Goal: Transaction & Acquisition: Purchase product/service

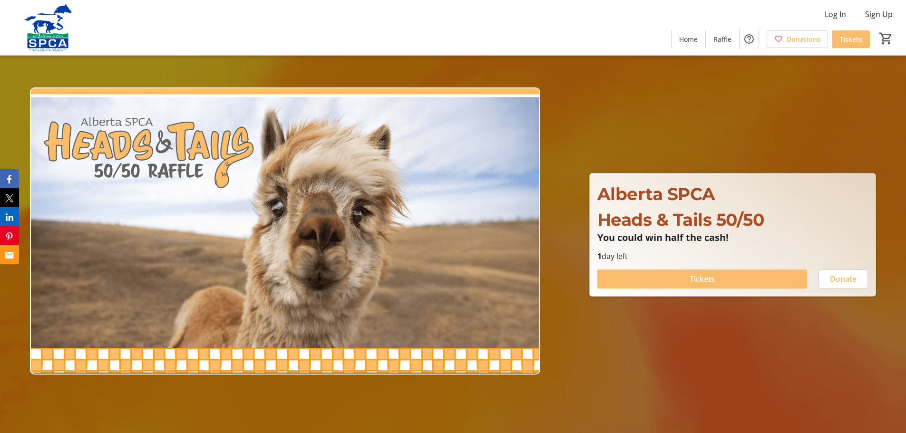
drag, startPoint x: 390, startPoint y: 384, endPoint x: 343, endPoint y: 431, distance: 66.3
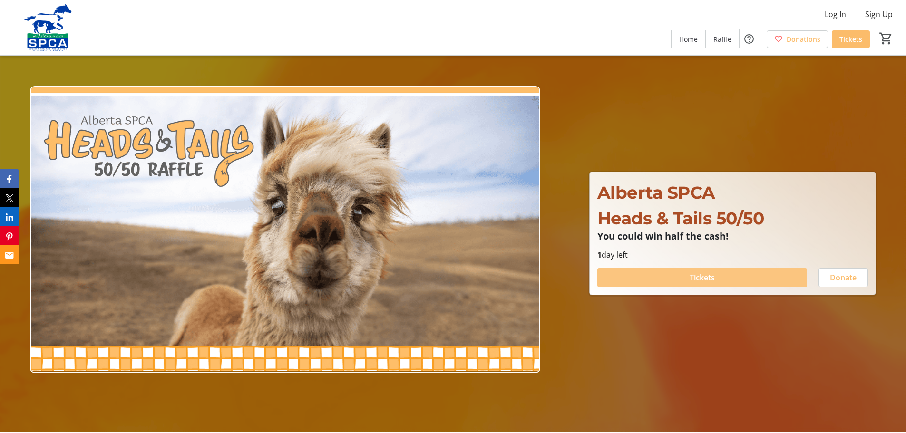
click at [706, 271] on span at bounding box center [702, 277] width 210 height 23
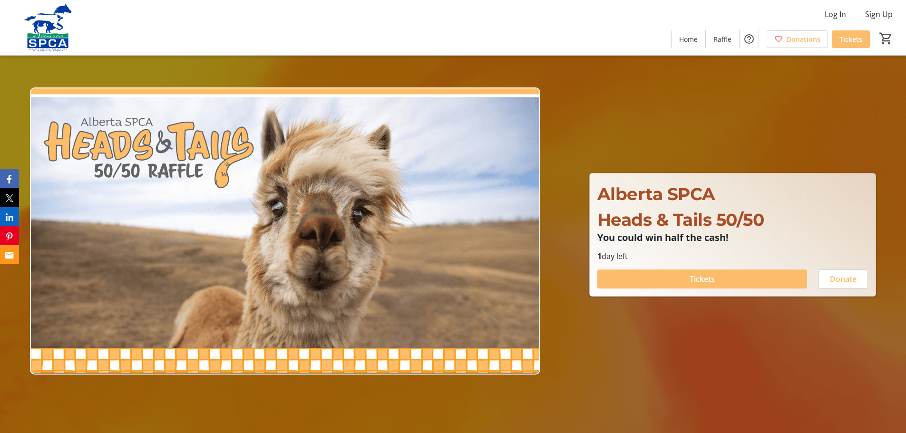
scroll to position [1, 0]
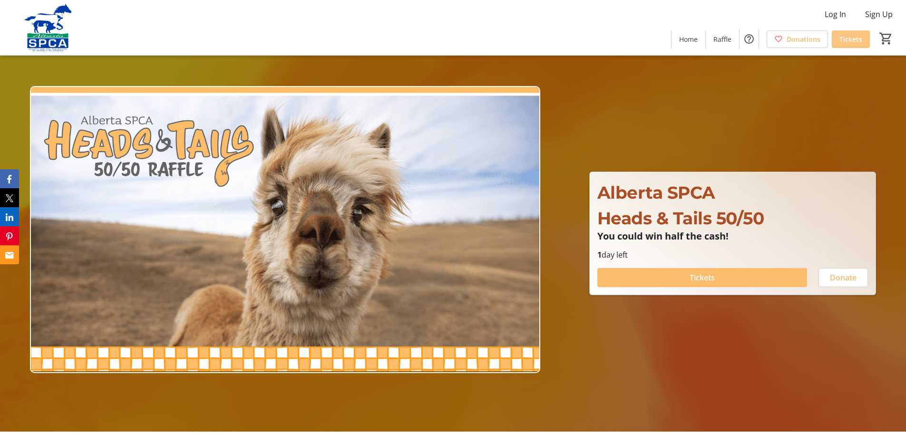
click at [857, 39] on span "Tickets" at bounding box center [850, 39] width 23 height 10
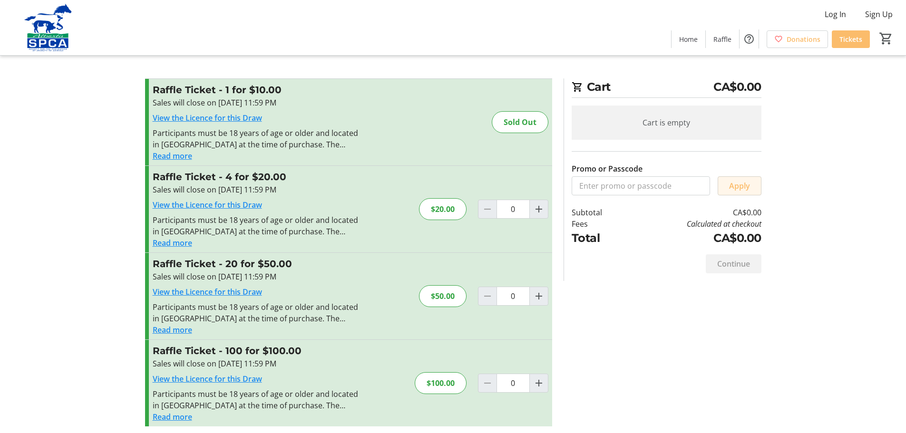
click at [739, 184] on span "Apply" at bounding box center [739, 185] width 21 height 11
click at [539, 209] on mat-icon "Increment by one" at bounding box center [538, 209] width 11 height 11
type input "1"
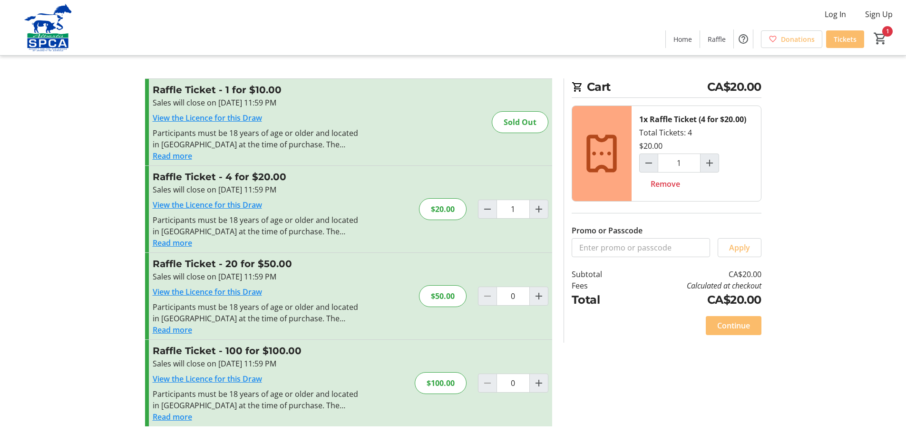
scroll to position [5, 0]
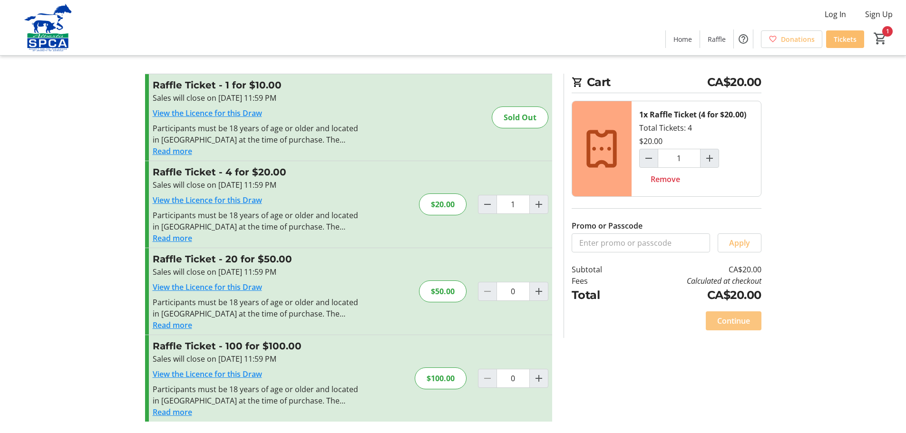
click at [728, 323] on span "Continue" at bounding box center [733, 320] width 33 height 11
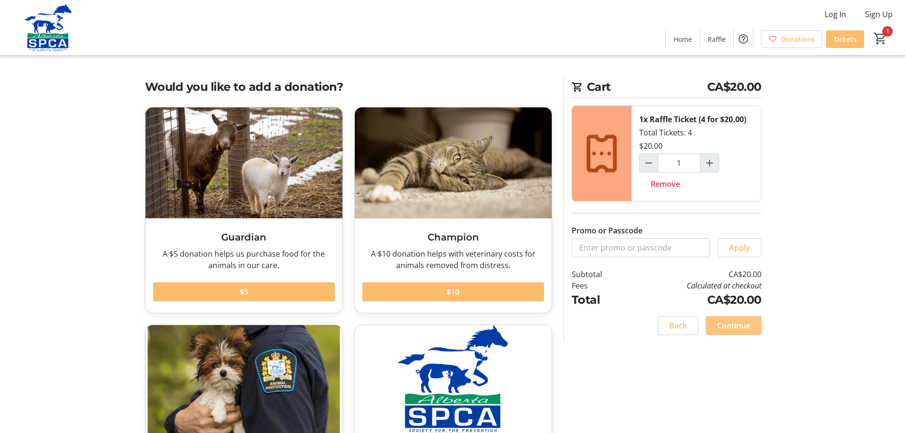
click at [730, 326] on span "Continue" at bounding box center [733, 325] width 33 height 11
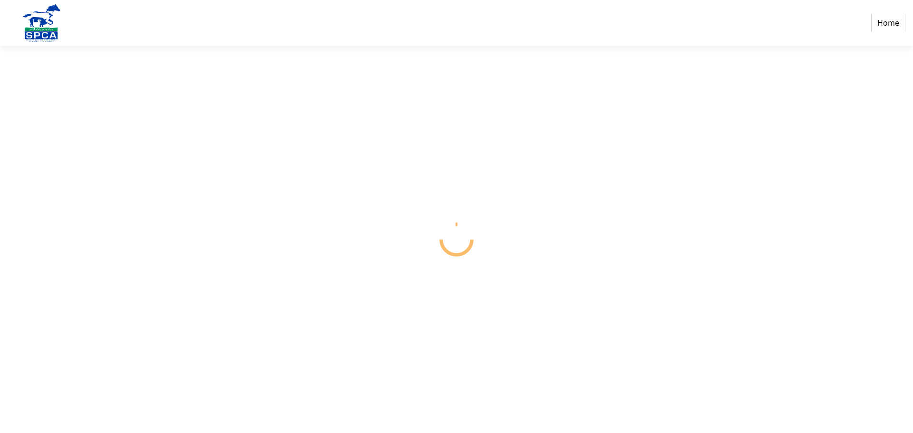
select select "CA"
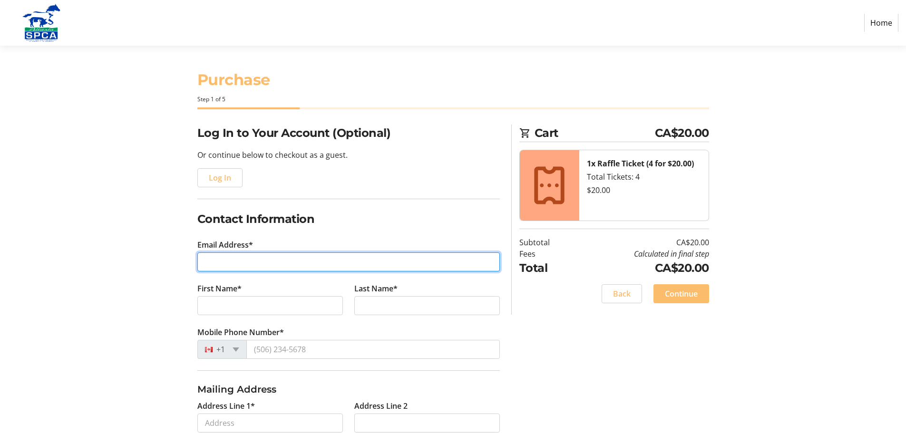
click at [227, 265] on input "Email Address*" at bounding box center [348, 262] width 302 height 19
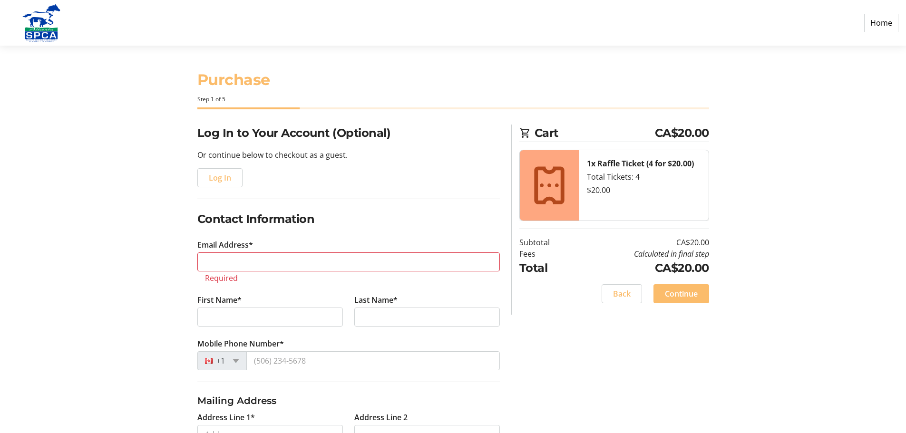
click at [247, 283] on fieldset "Contact Information Email Address* Required First Name* Last Name* Mobile Phone…" at bounding box center [348, 296] width 302 height 171
click at [234, 312] on input "First Name*" at bounding box center [270, 317] width 146 height 19
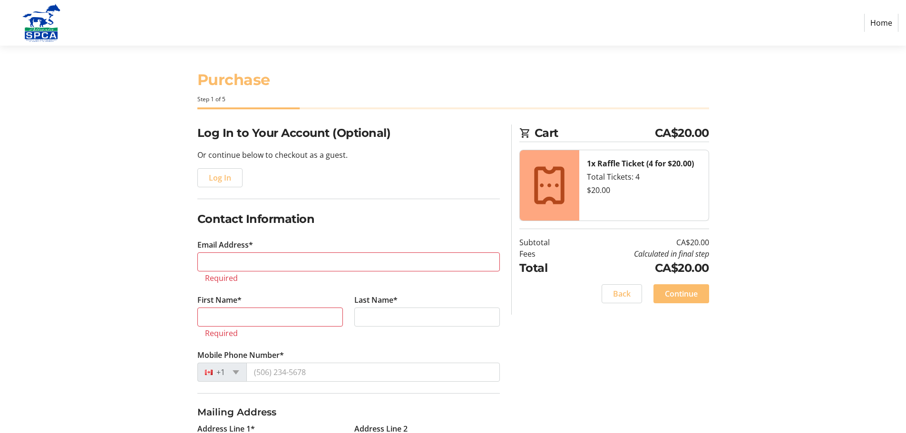
click at [261, 339] on fieldset "Contact Information Email Address* Required First Name* Required Last Name* Mob…" at bounding box center [348, 302] width 302 height 183
click at [285, 346] on tr-form-field "First Name* Required" at bounding box center [270, 321] width 157 height 55
click at [297, 360] on tr-form-field "Mobile Phone Number* +1" at bounding box center [348, 372] width 302 height 44
click at [219, 256] on input "Email Address*" at bounding box center [348, 262] width 302 height 19
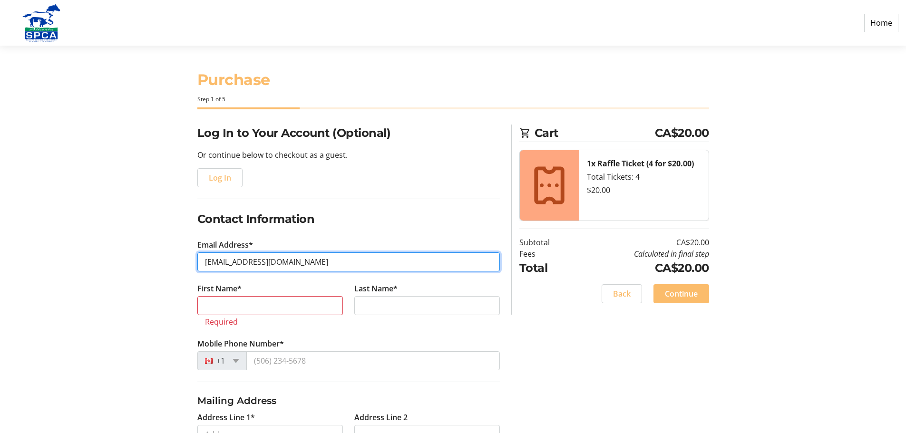
type input "[EMAIL_ADDRESS][DOMAIN_NAME]"
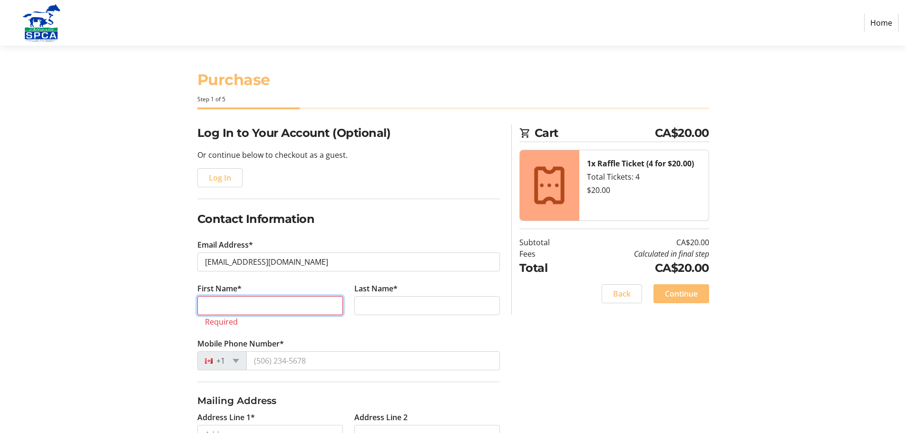
click at [214, 301] on input "First Name*" at bounding box center [270, 305] width 146 height 19
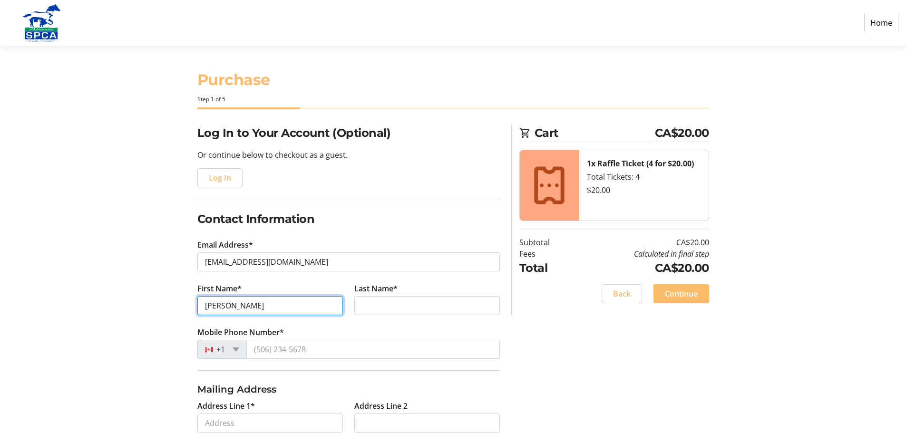
type input "[PERSON_NAME]"
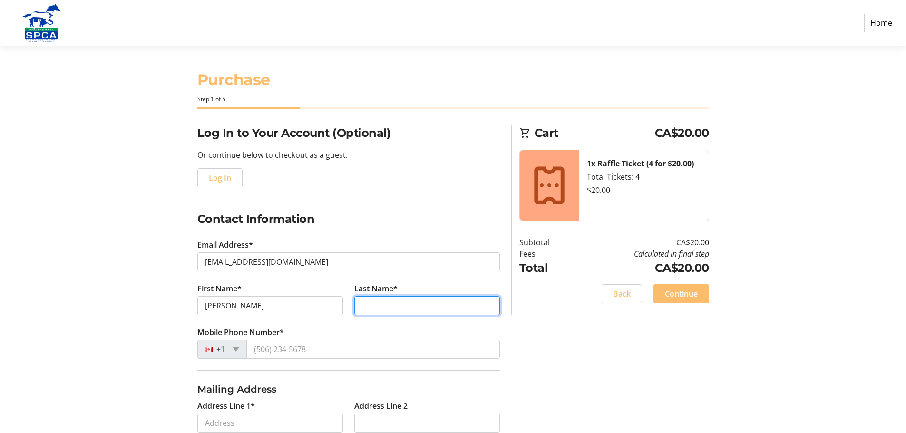
click at [364, 307] on input "Last Name*" at bounding box center [427, 305] width 146 height 19
type input "[PERSON_NAME]"
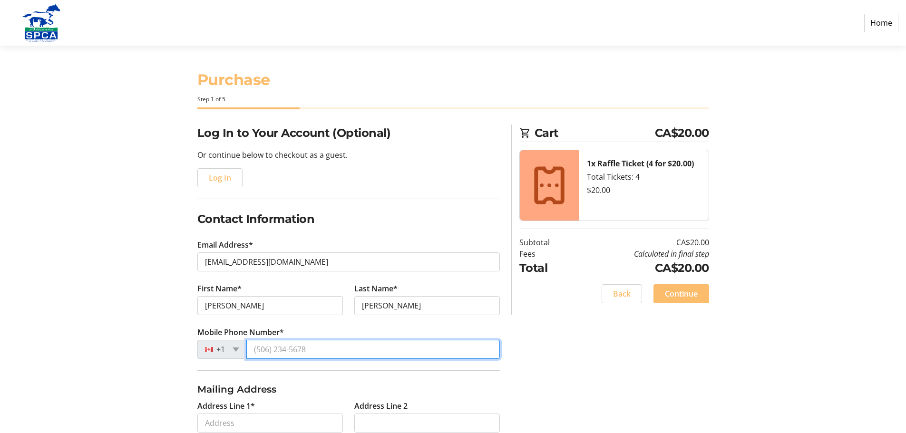
click at [258, 349] on input "Mobile Phone Number*" at bounding box center [373, 349] width 254 height 19
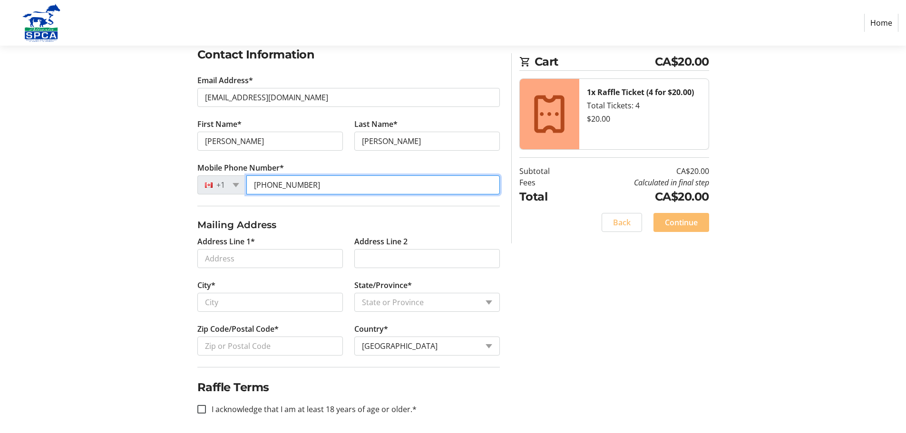
scroll to position [169, 0]
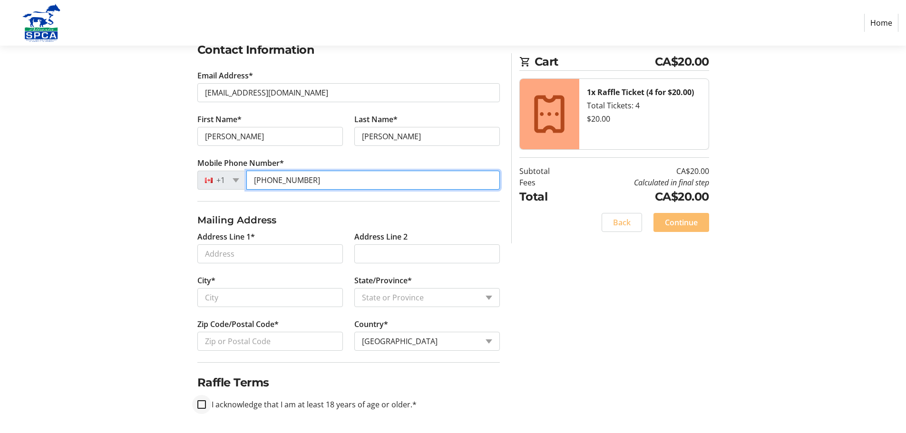
type input "[PHONE_NUMBER]"
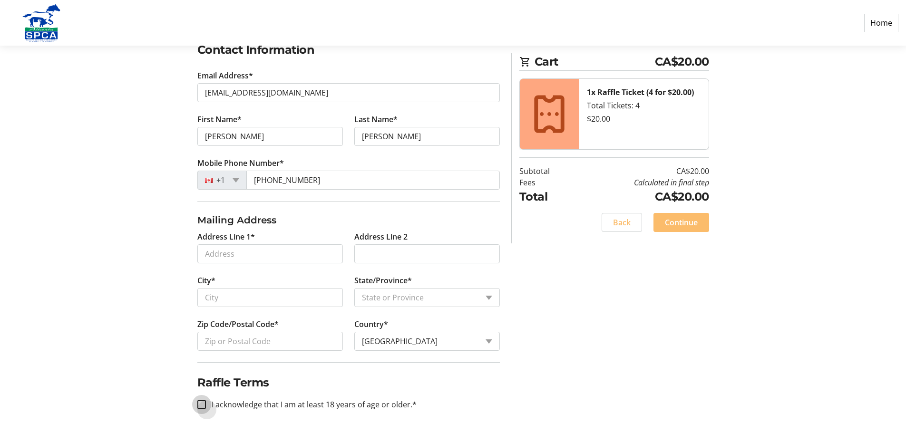
click at [202, 402] on input "I acknowledge that I am at least 18 years of age or older.*" at bounding box center [201, 404] width 9 height 9
checkbox input "true"
click at [207, 338] on input "Zip Code/Postal Code*" at bounding box center [270, 341] width 146 height 19
type input "T1C1E1"
click at [490, 300] on select "State or Province State or Province [GEOGRAPHIC_DATA] [GEOGRAPHIC_DATA] [GEOGRA…" at bounding box center [427, 297] width 146 height 19
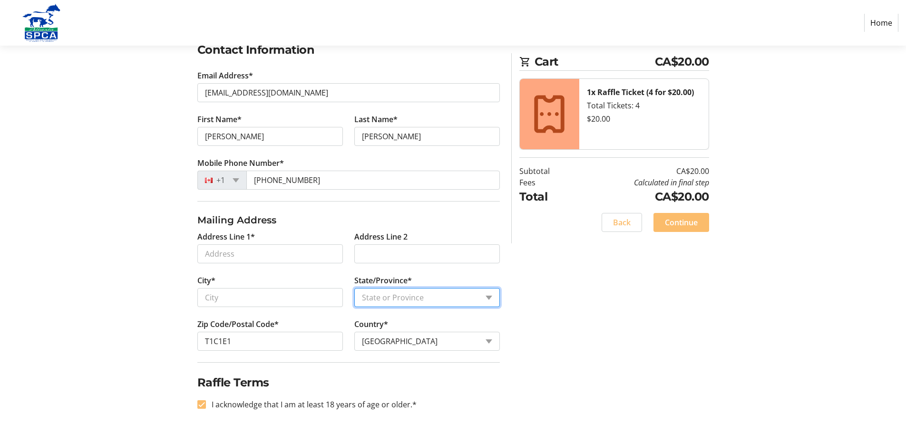
select select "AB"
click at [354, 288] on select "State or Province State or Province [GEOGRAPHIC_DATA] [GEOGRAPHIC_DATA] [GEOGRA…" at bounding box center [427, 297] width 146 height 19
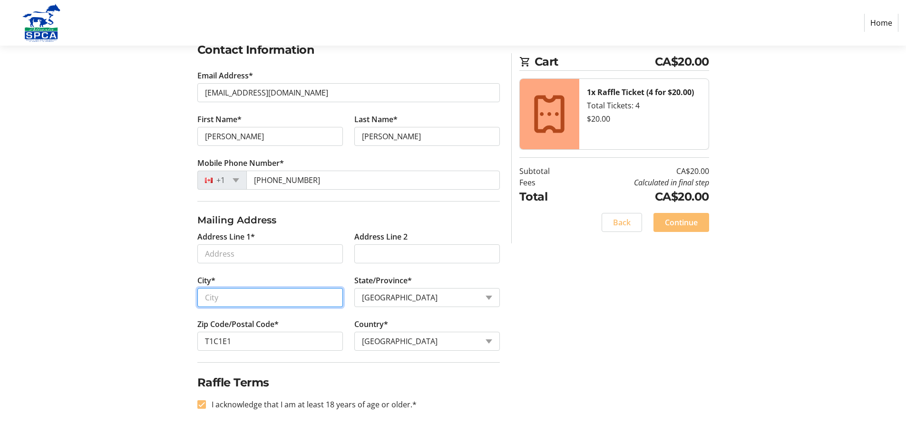
click at [209, 302] on input "City*" at bounding box center [270, 297] width 146 height 19
type input "Medicine Hat"
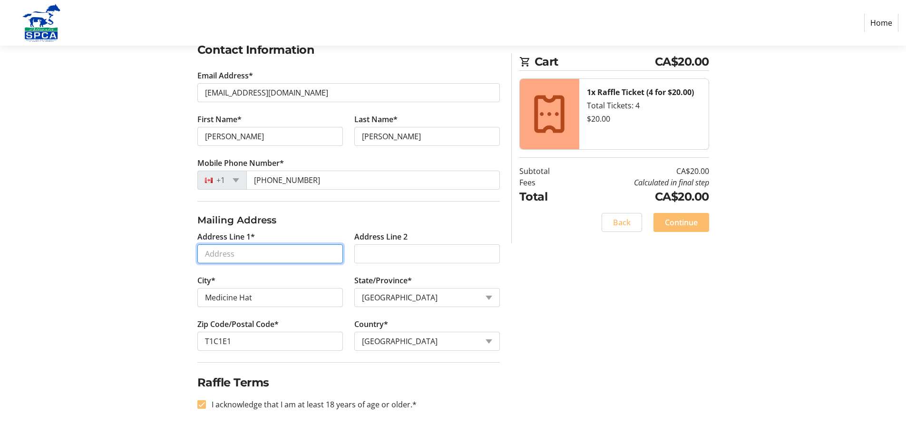
click at [203, 250] on input "Address Line 1*" at bounding box center [270, 253] width 146 height 19
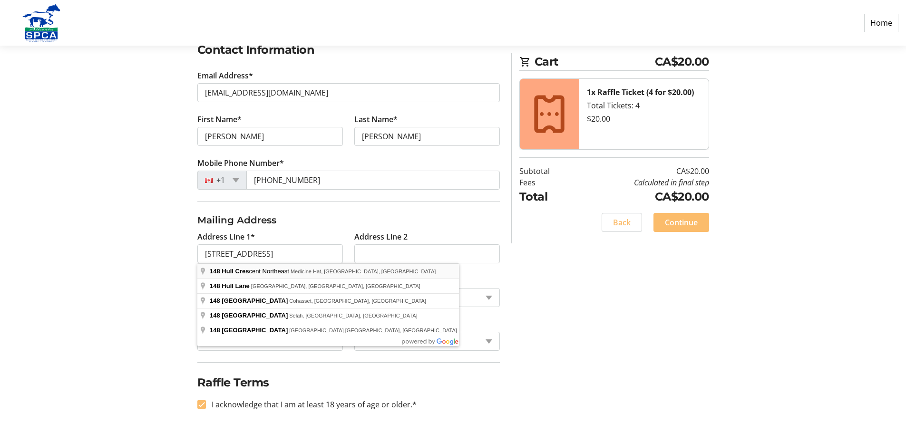
type input "[STREET_ADDRESS]"
type input "T1C 1E1"
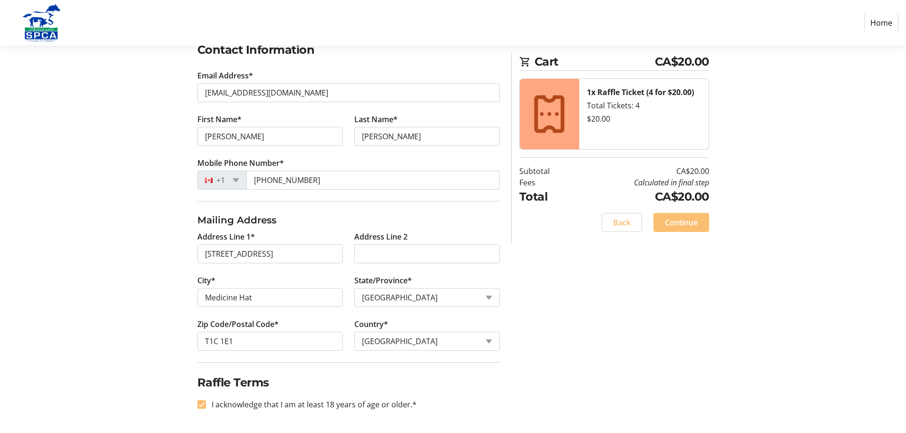
click at [680, 226] on span "Continue" at bounding box center [681, 222] width 33 height 11
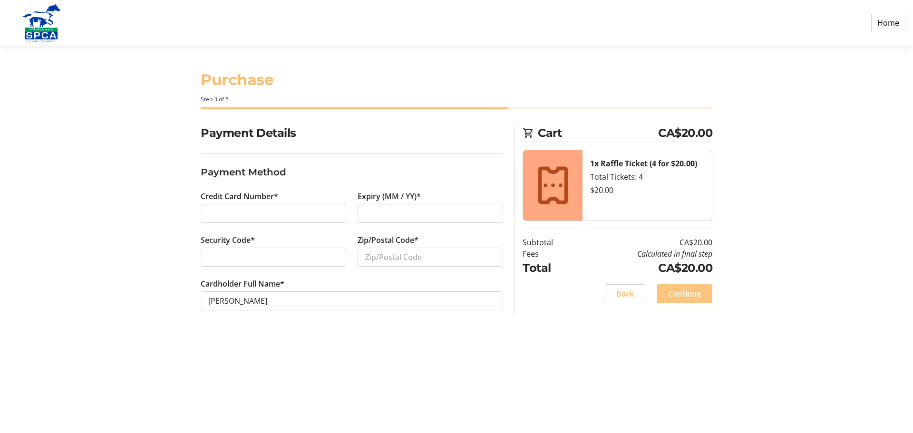
click at [679, 295] on span "Continue" at bounding box center [684, 293] width 33 height 11
click at [207, 214] on div at bounding box center [274, 213] width 146 height 19
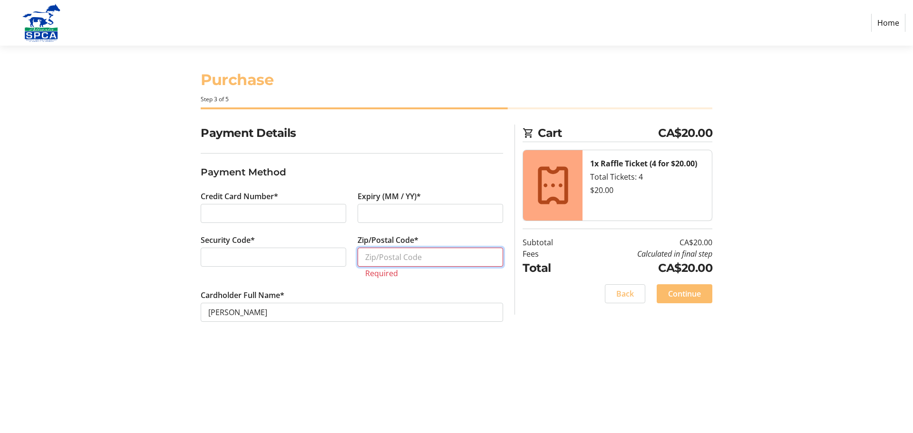
click at [373, 255] on input "Zip/Postal Code*" at bounding box center [431, 257] width 146 height 19
type input "T1C1E1"
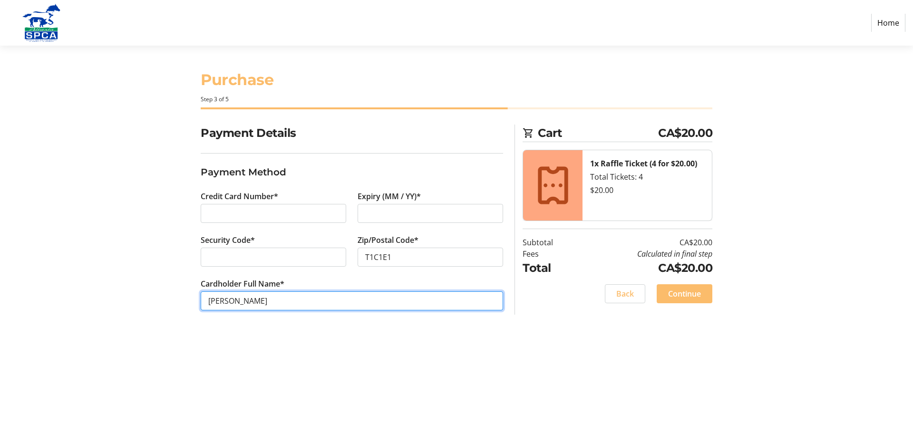
click at [230, 297] on input "[PERSON_NAME]" at bounding box center [352, 301] width 302 height 19
click at [228, 299] on input "AlbertH. [GEOGRAPHIC_DATA]" at bounding box center [352, 301] width 302 height 19
click at [229, 300] on input "AlbertH. [GEOGRAPHIC_DATA]" at bounding box center [352, 301] width 302 height 19
type input "[PERSON_NAME]"
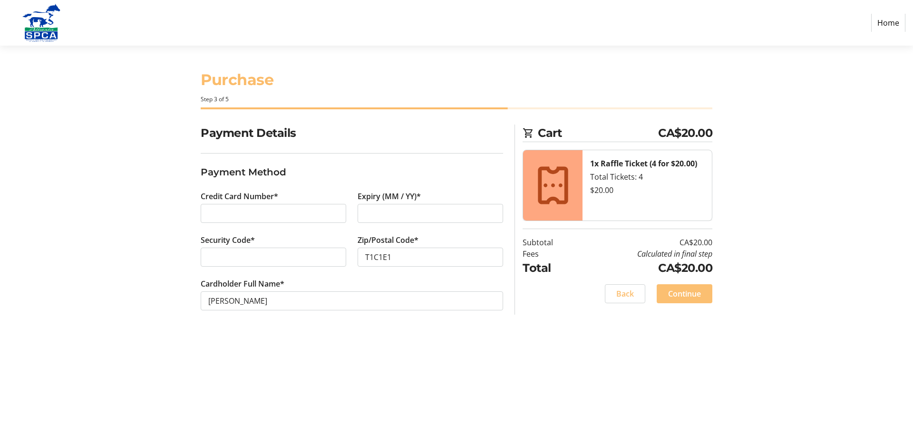
click at [679, 295] on span "Continue" at bounding box center [684, 293] width 33 height 11
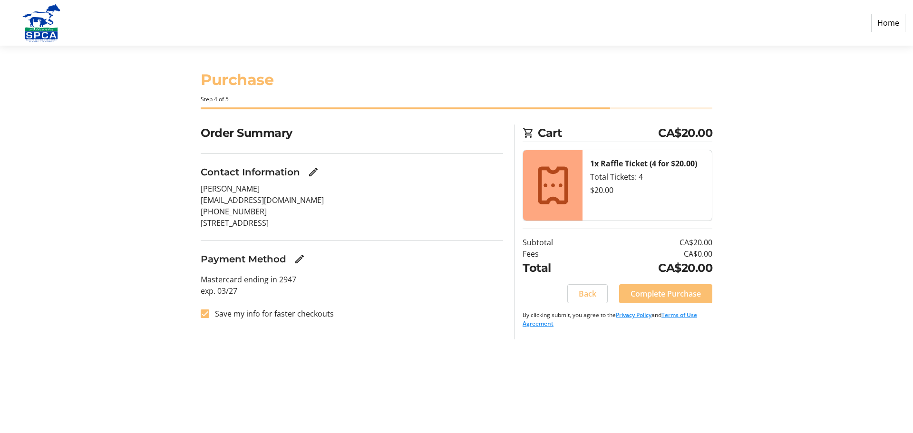
click at [661, 290] on span "Complete Purchase" at bounding box center [666, 293] width 70 height 11
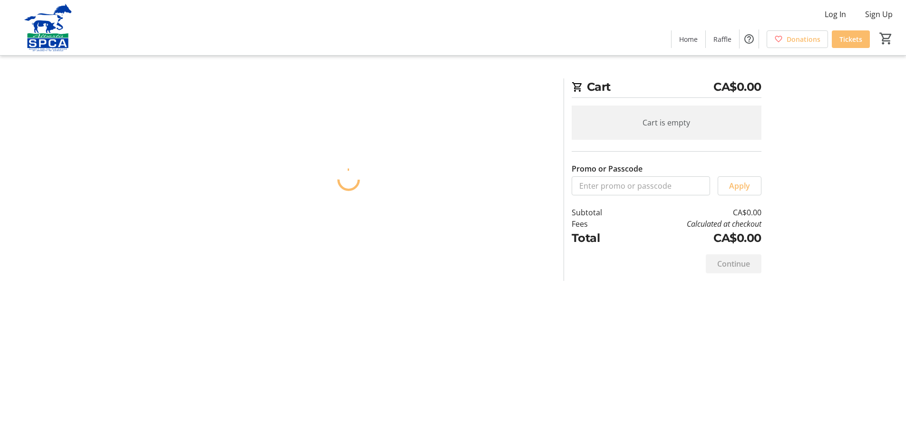
scroll to position [1, 0]
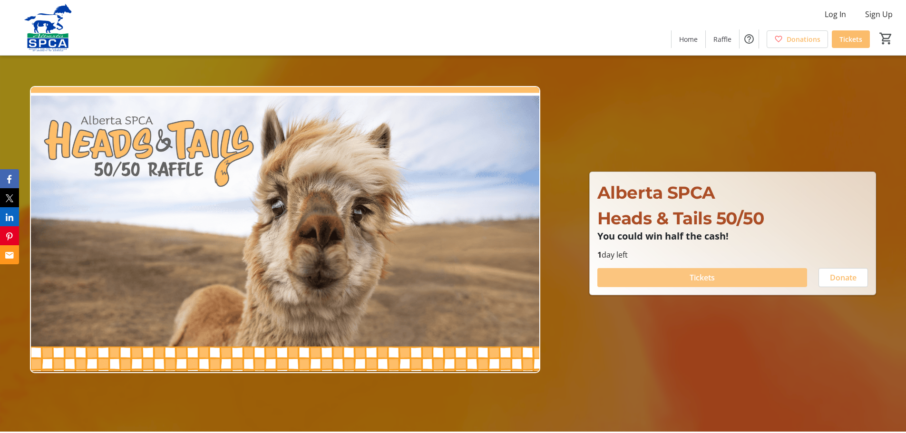
click at [691, 277] on span "Tickets" at bounding box center [702, 277] width 25 height 11
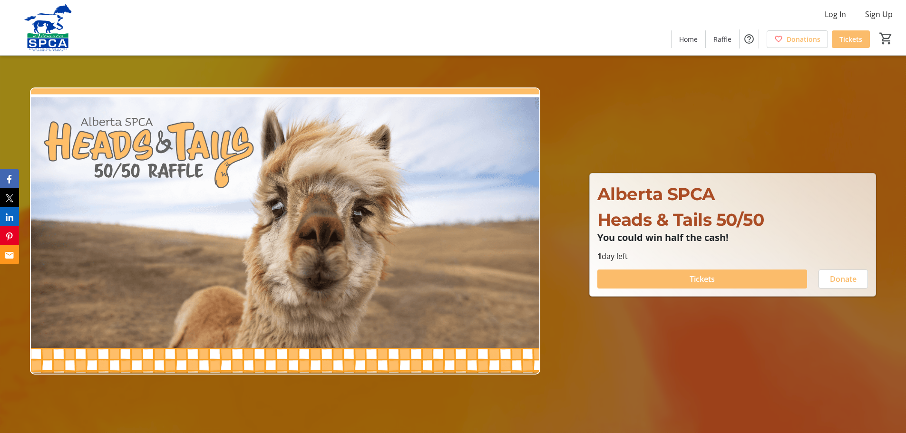
scroll to position [1, 0]
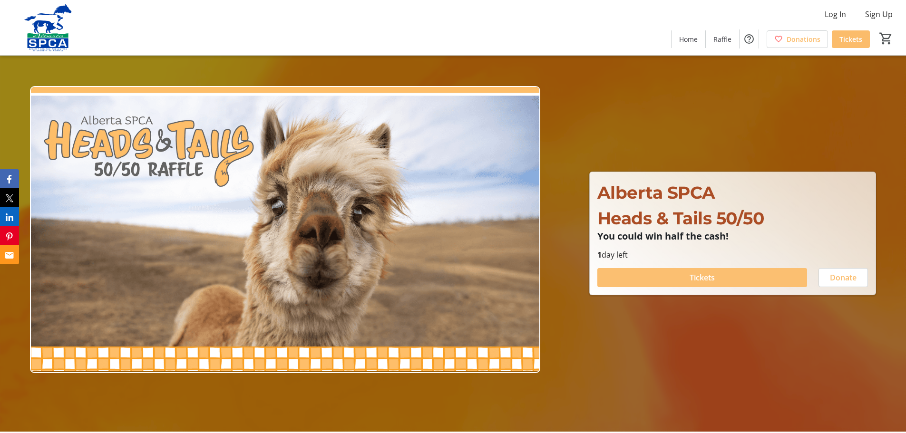
click at [694, 278] on span "Tickets" at bounding box center [702, 277] width 25 height 11
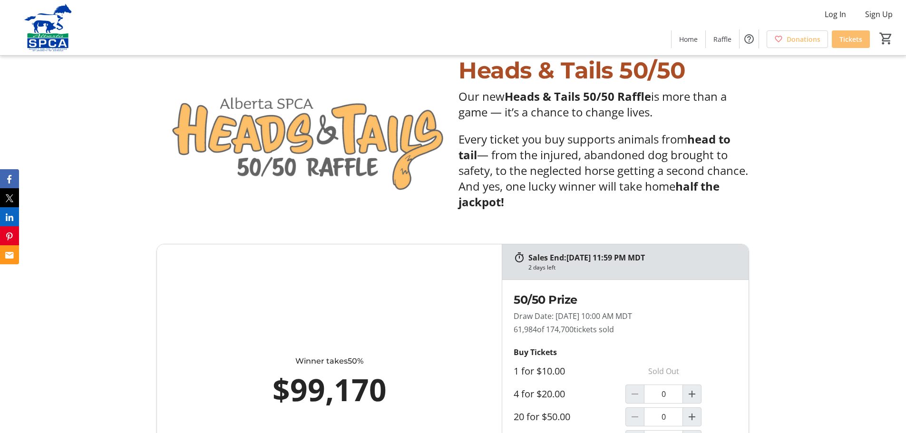
scroll to position [380, 0]
